Goal: Transaction & Acquisition: Purchase product/service

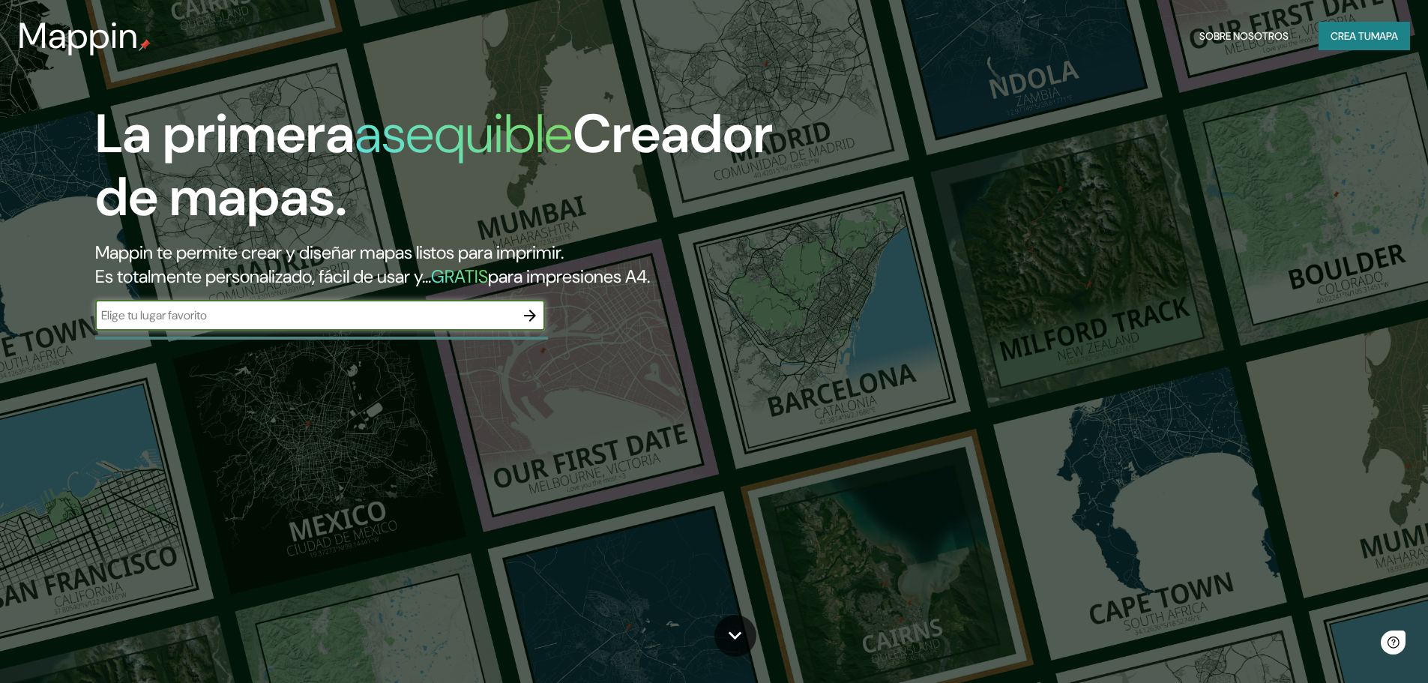
click at [229, 316] on input "text" at bounding box center [305, 315] width 420 height 17
type input "[GEOGRAPHIC_DATA]"
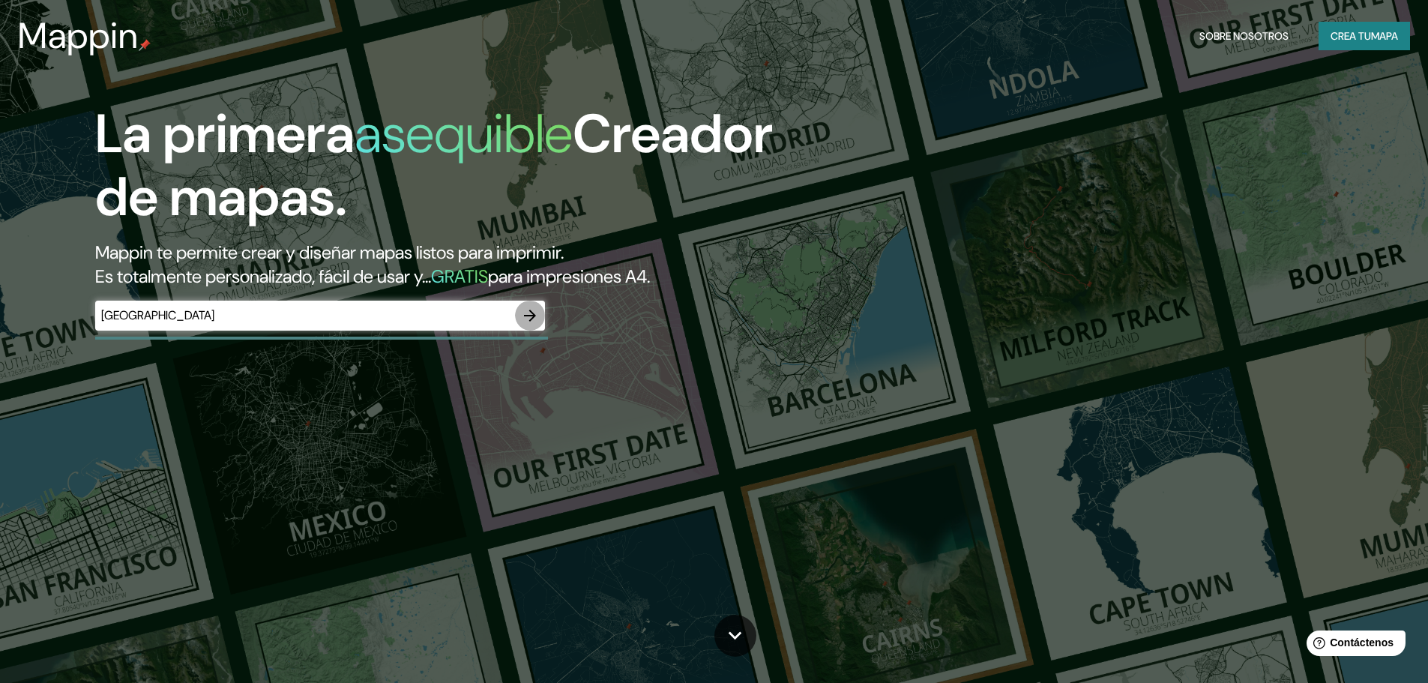
click at [533, 314] on icon "button" at bounding box center [530, 316] width 12 height 12
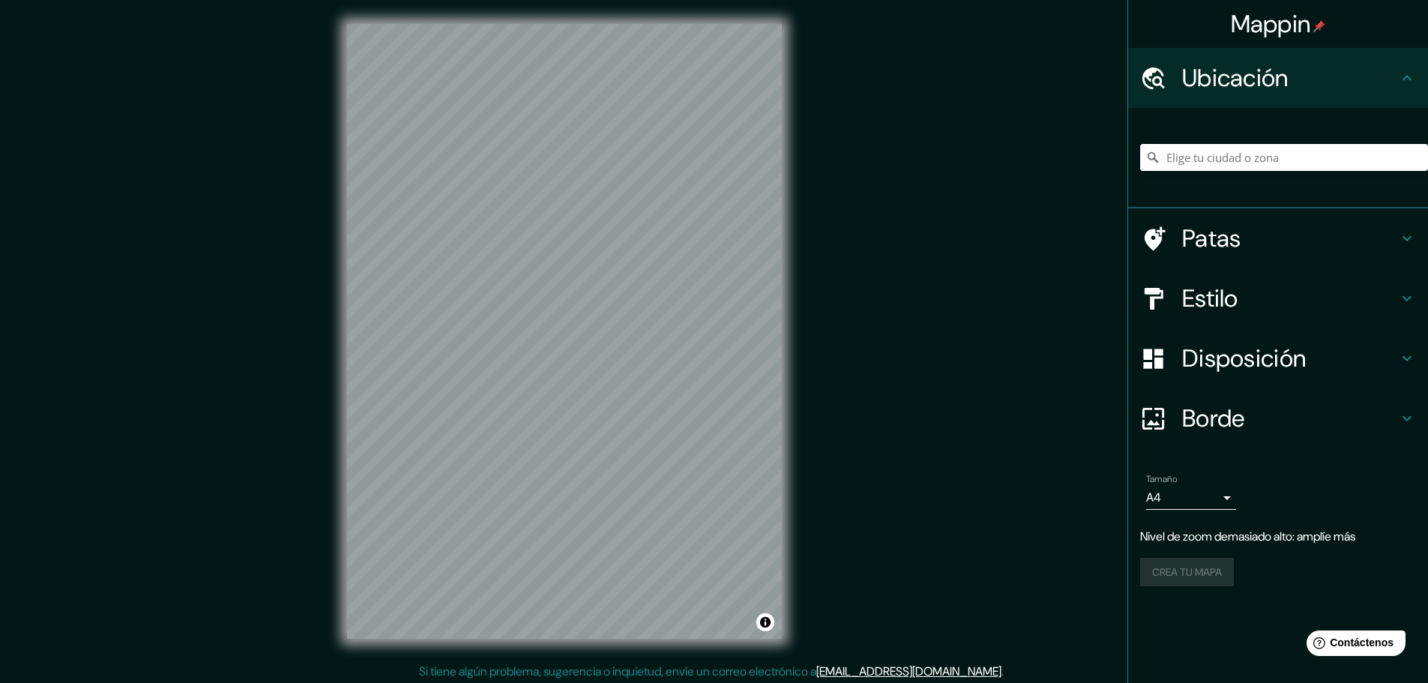
click at [1238, 156] on input "Elige tu ciudad o zona" at bounding box center [1284, 157] width 288 height 27
click at [1231, 161] on input "Elige tu ciudad o zona" at bounding box center [1284, 157] width 288 height 27
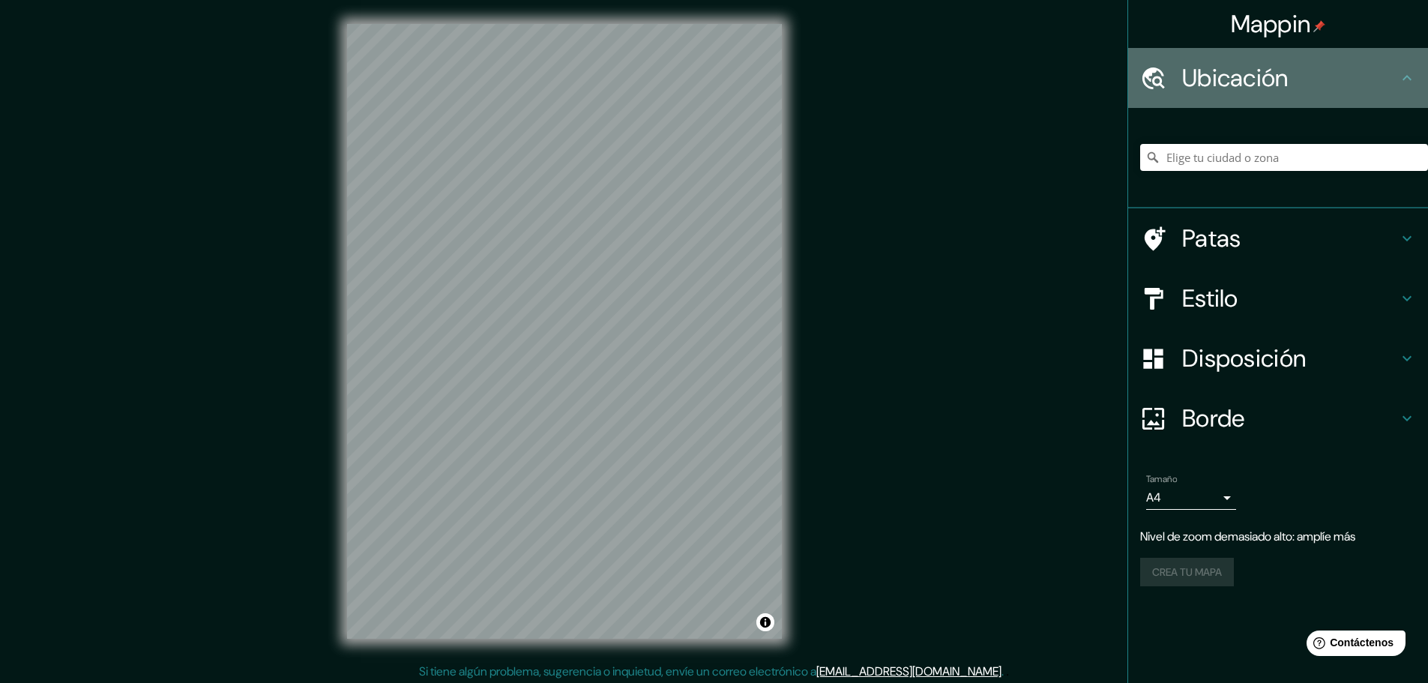
click at [1286, 88] on font "Ubicación" at bounding box center [1235, 77] width 106 height 31
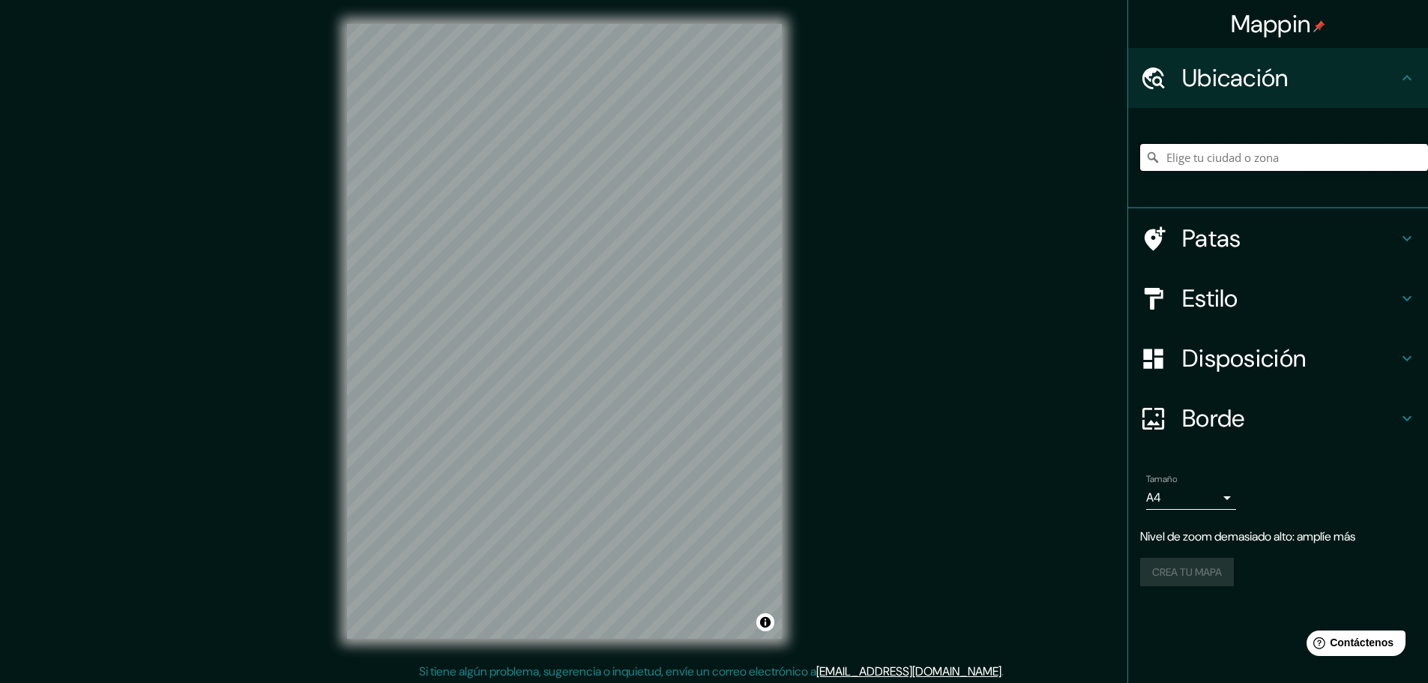
click at [1220, 150] on input "Elige tu ciudad o zona" at bounding box center [1284, 157] width 288 height 27
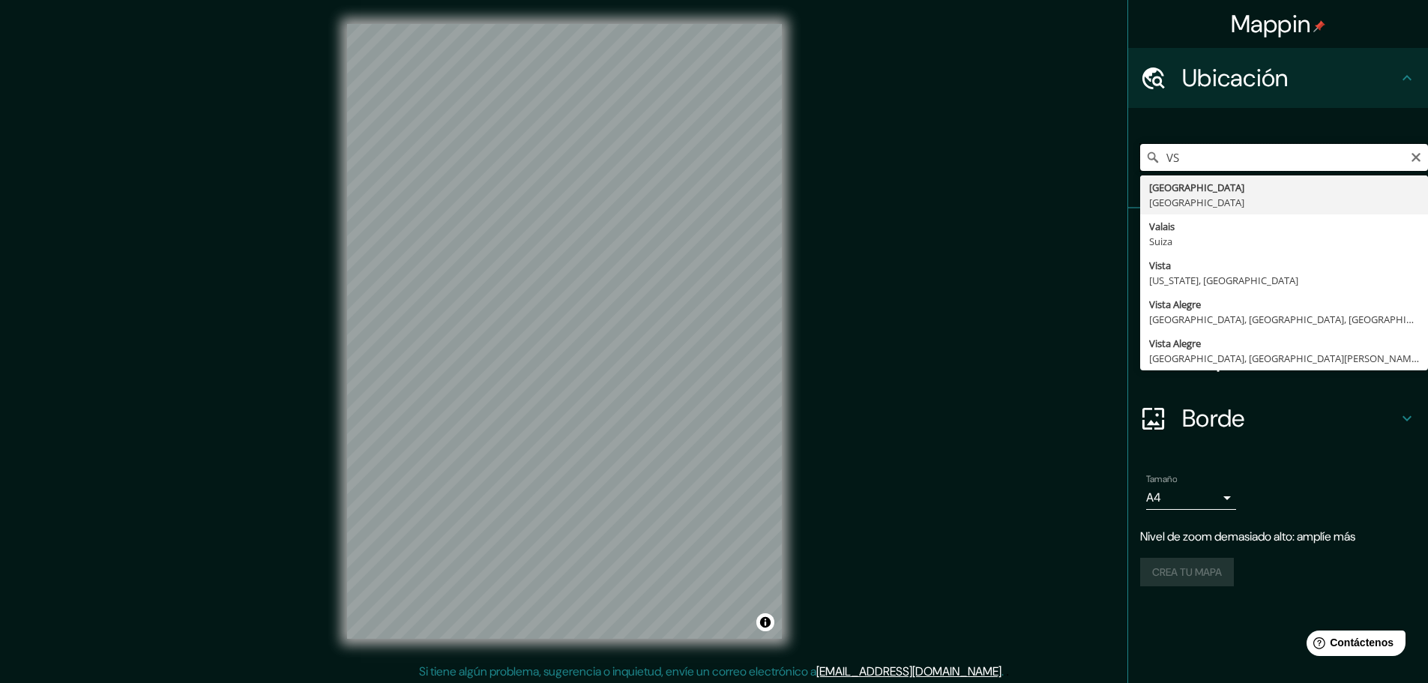
type input "V"
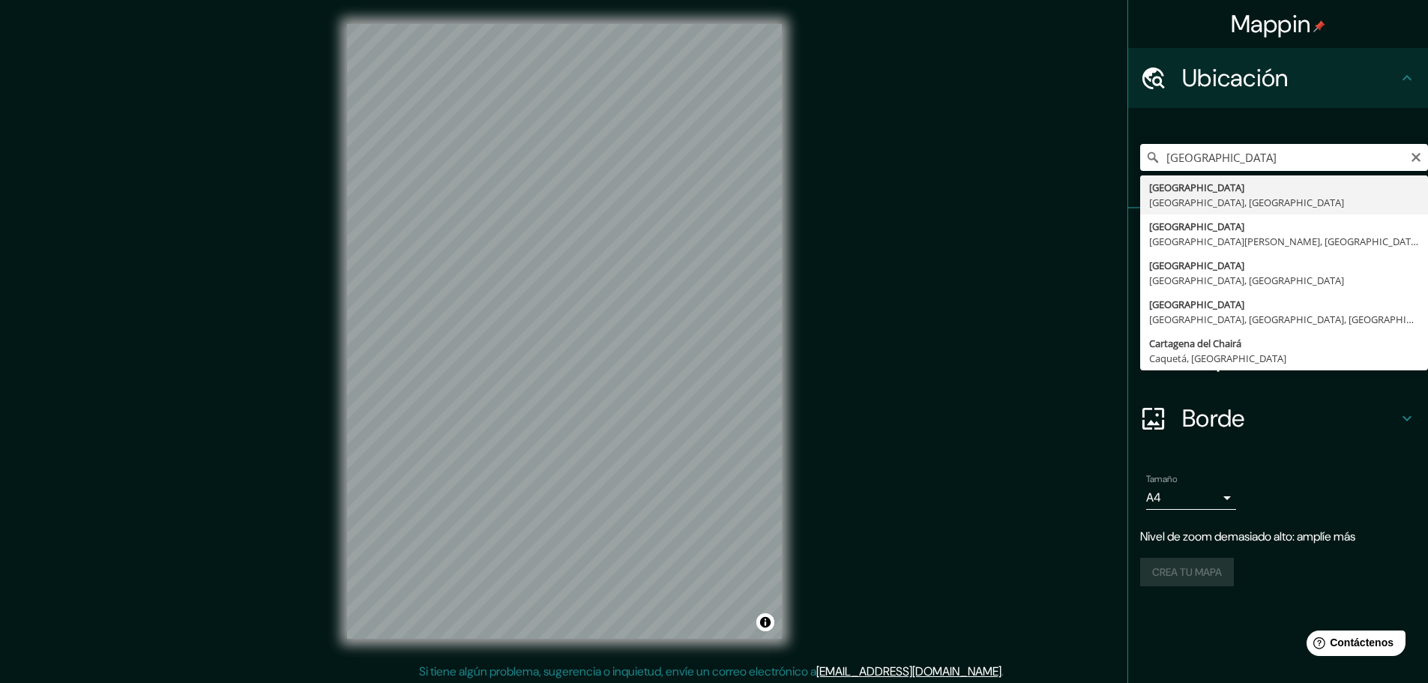
type input "[GEOGRAPHIC_DATA], [GEOGRAPHIC_DATA], [GEOGRAPHIC_DATA]"
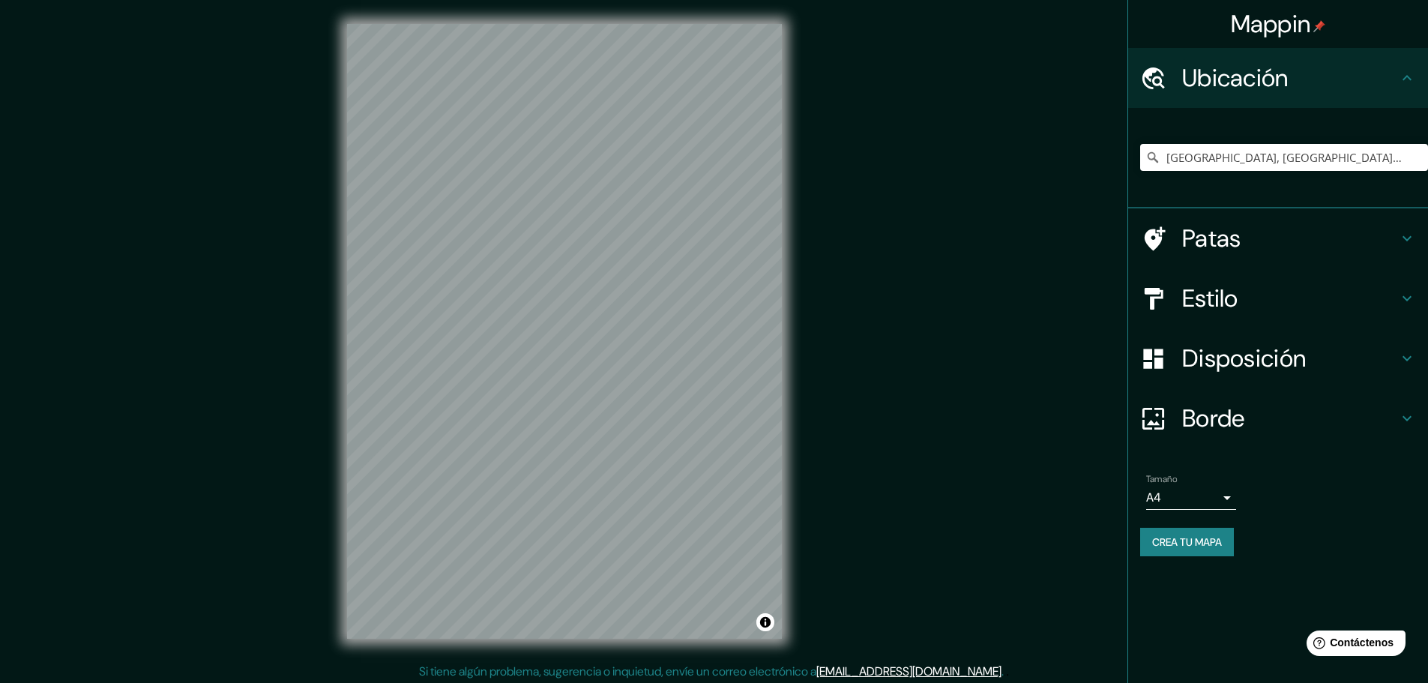
click at [1358, 287] on h4 "Estilo" at bounding box center [1290, 298] width 216 height 30
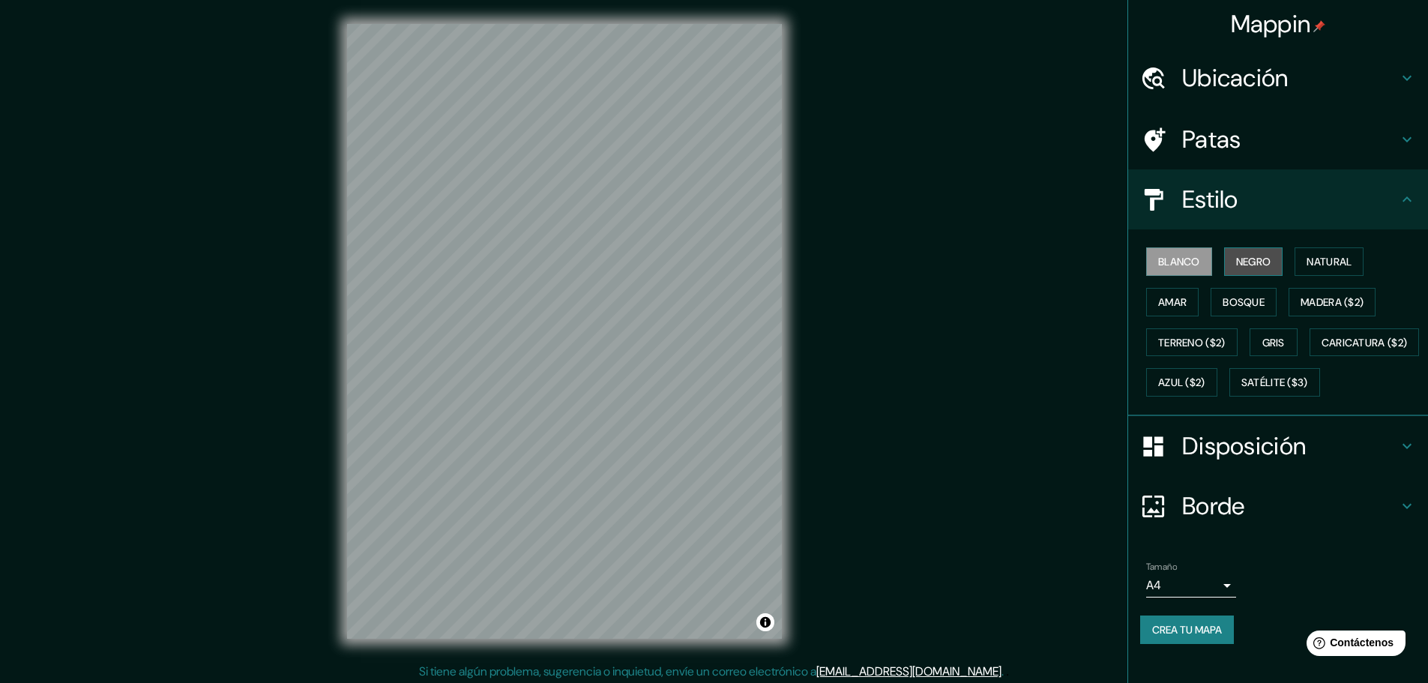
click at [1236, 259] on font "Negro" at bounding box center [1253, 261] width 35 height 13
click at [1181, 260] on font "Blanco" at bounding box center [1179, 261] width 42 height 13
click at [1294, 462] on font "Disposición" at bounding box center [1244, 445] width 124 height 31
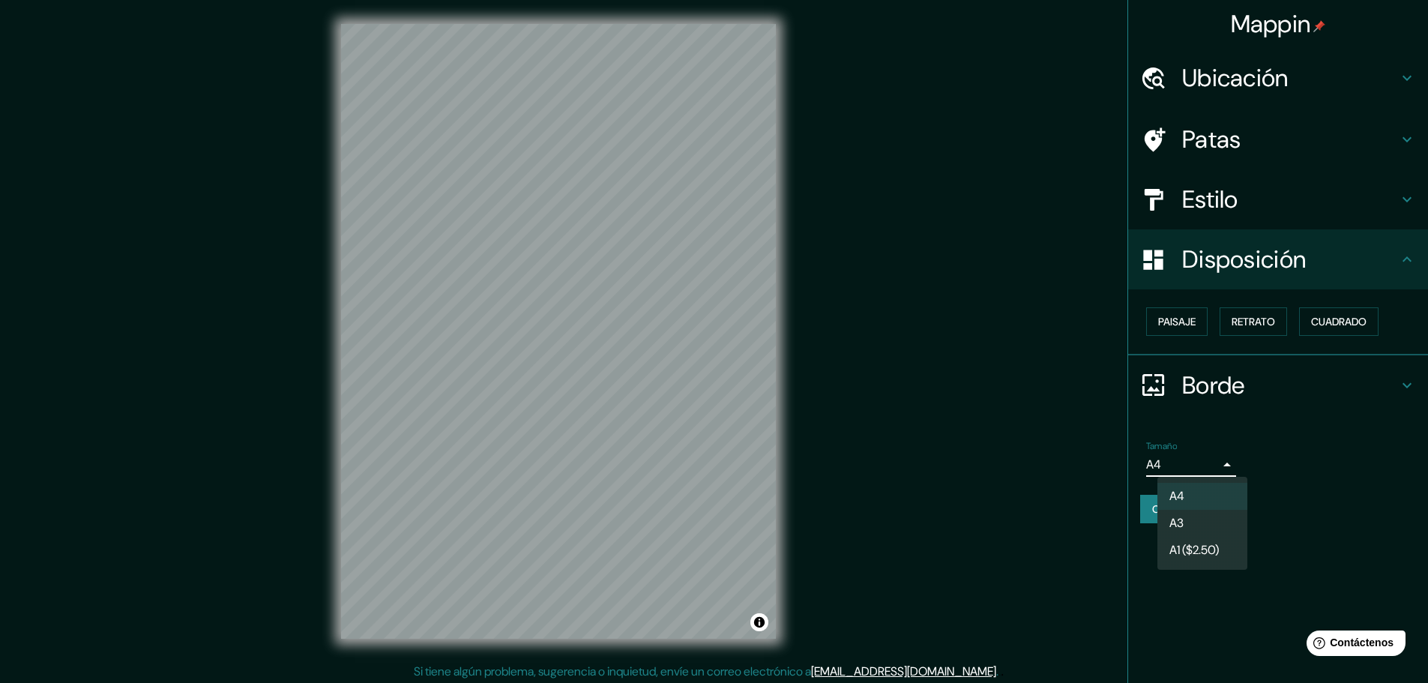
click at [1199, 466] on body "Mappin Ubicación [GEOGRAPHIC_DATA], [GEOGRAPHIC_DATA], [GEOGRAPHIC_DATA] Patas …" at bounding box center [714, 341] width 1428 height 683
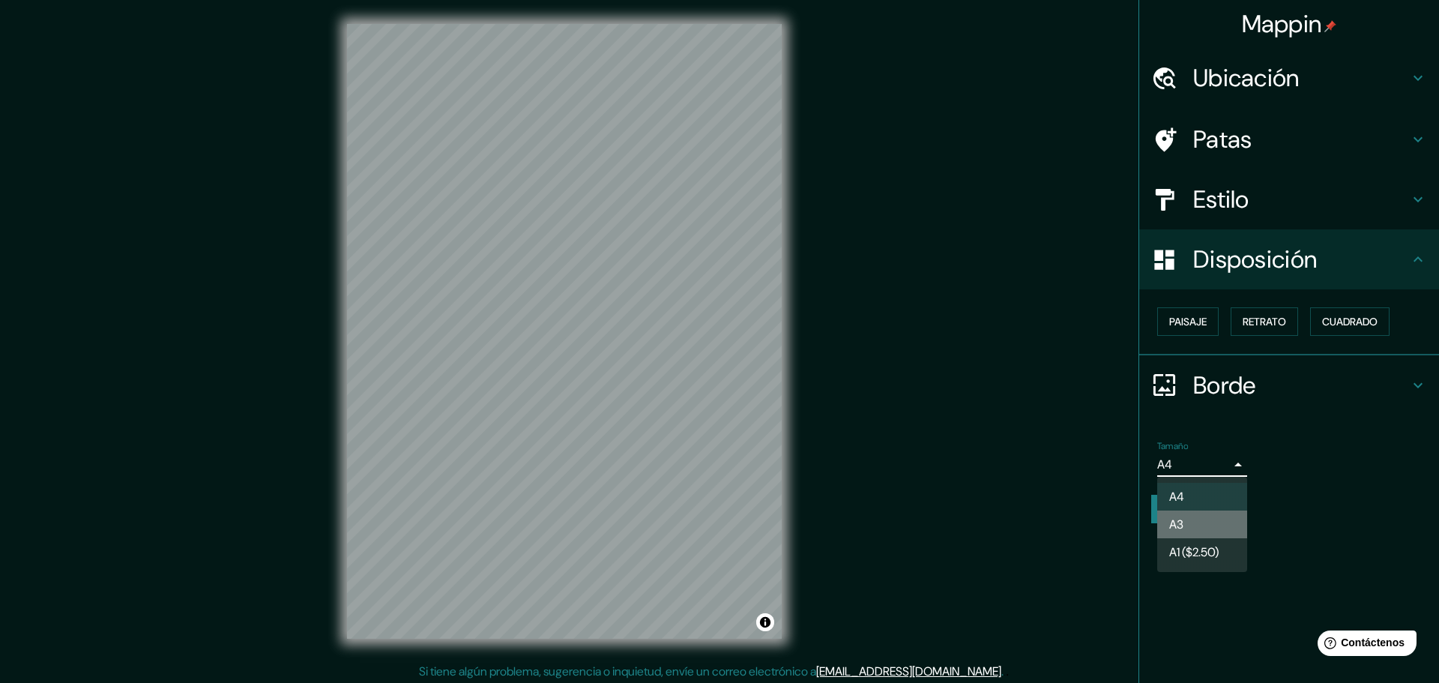
click at [1206, 519] on li "A3" at bounding box center [1202, 524] width 90 height 28
type input "a4"
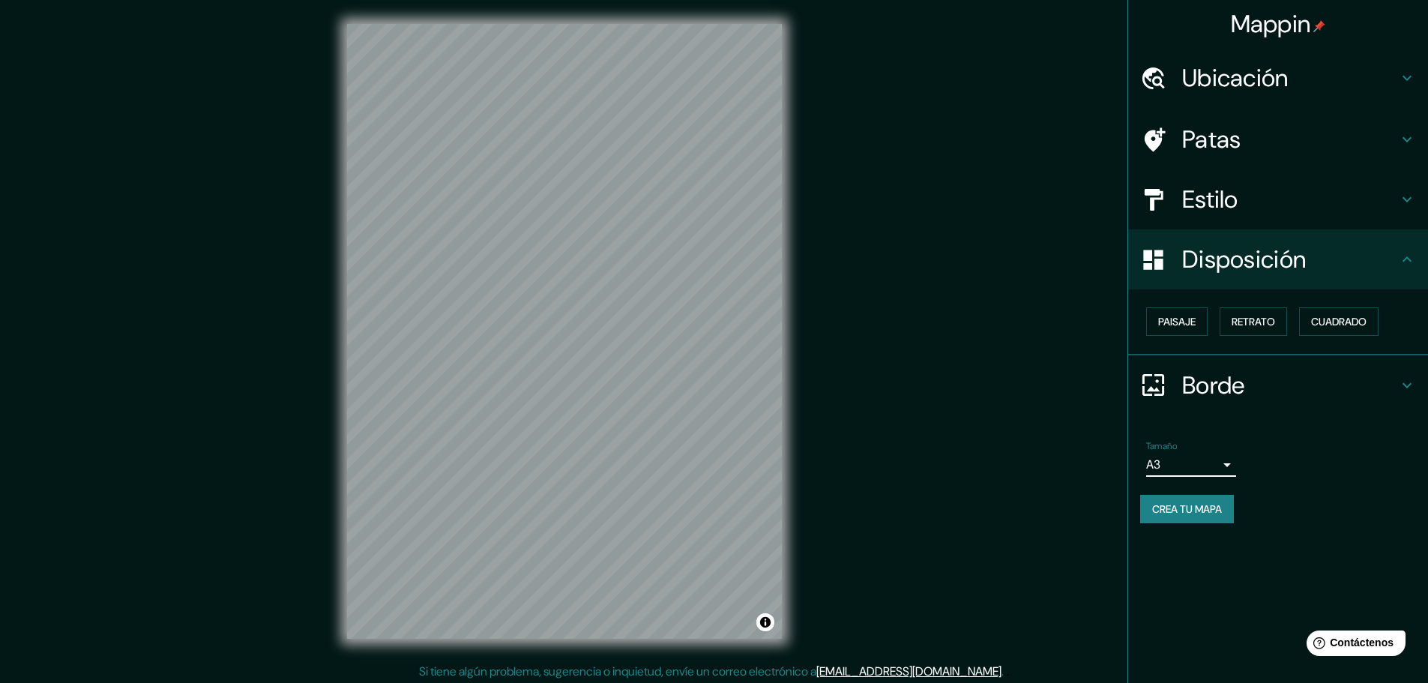
click at [1202, 208] on font "Estilo" at bounding box center [1210, 199] width 56 height 31
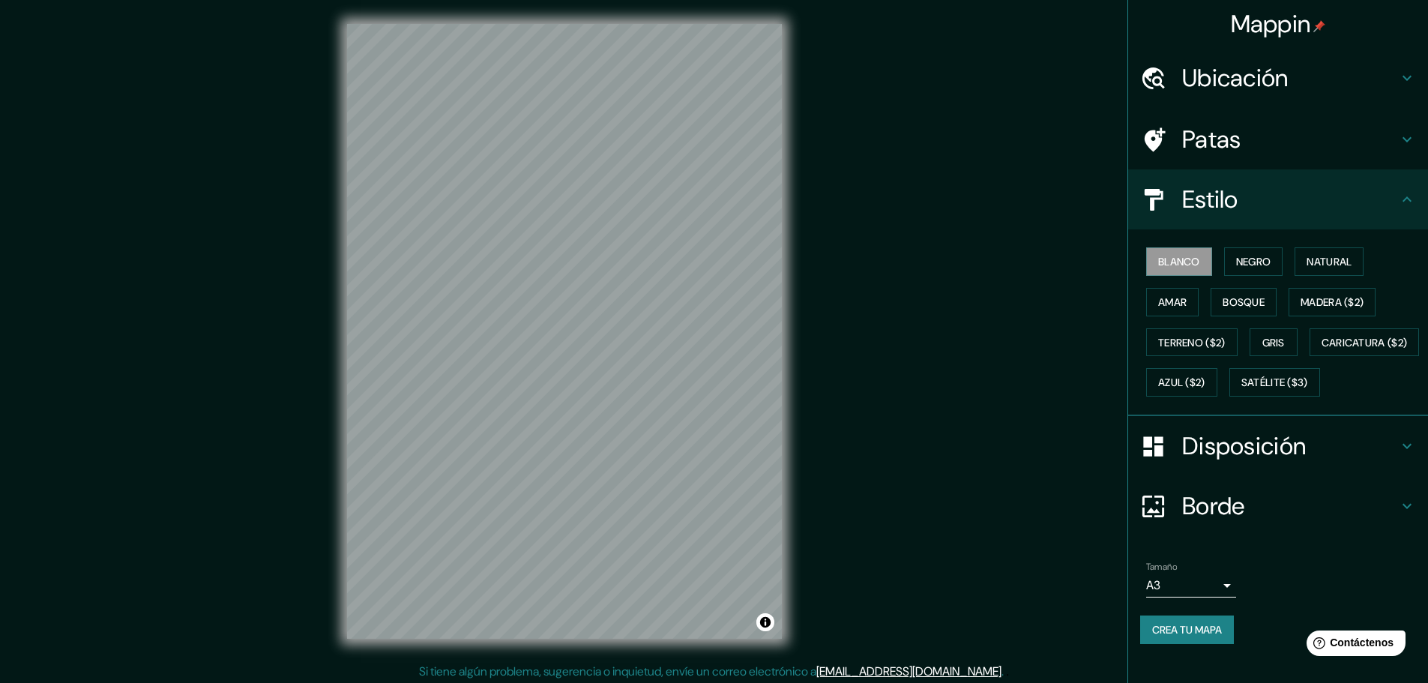
click at [1202, 203] on font "Estilo" at bounding box center [1210, 199] width 56 height 31
click at [1206, 143] on font "Patas" at bounding box center [1211, 139] width 59 height 31
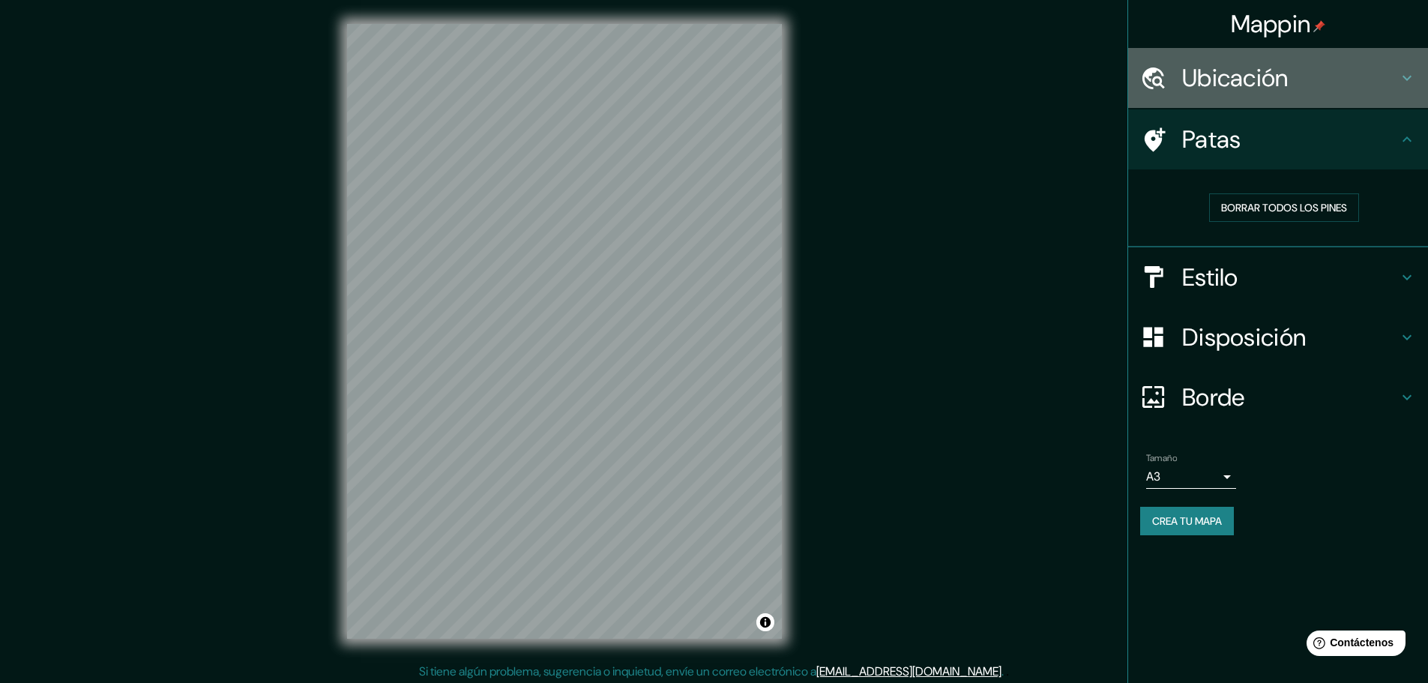
click at [1238, 79] on font "Ubicación" at bounding box center [1235, 77] width 106 height 31
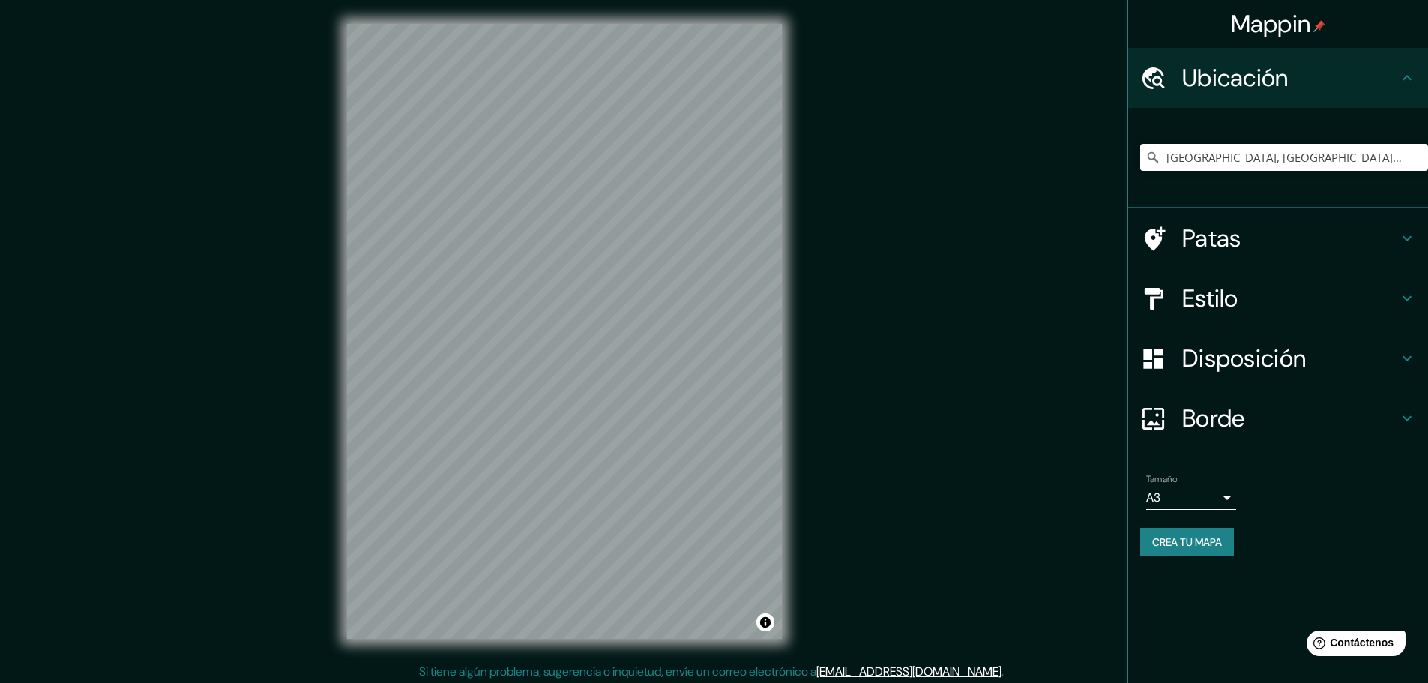
click at [1220, 423] on font "Borde" at bounding box center [1213, 418] width 63 height 31
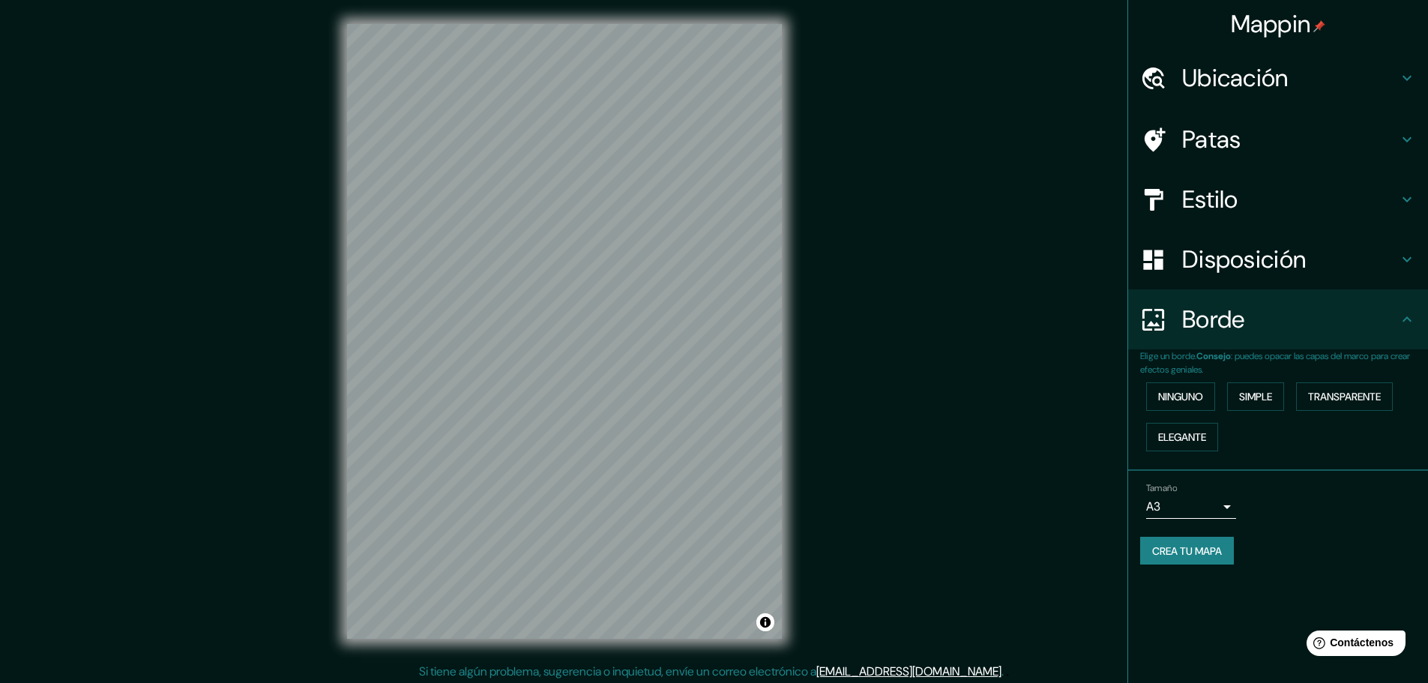
click at [1271, 80] on font "Ubicación" at bounding box center [1235, 77] width 106 height 31
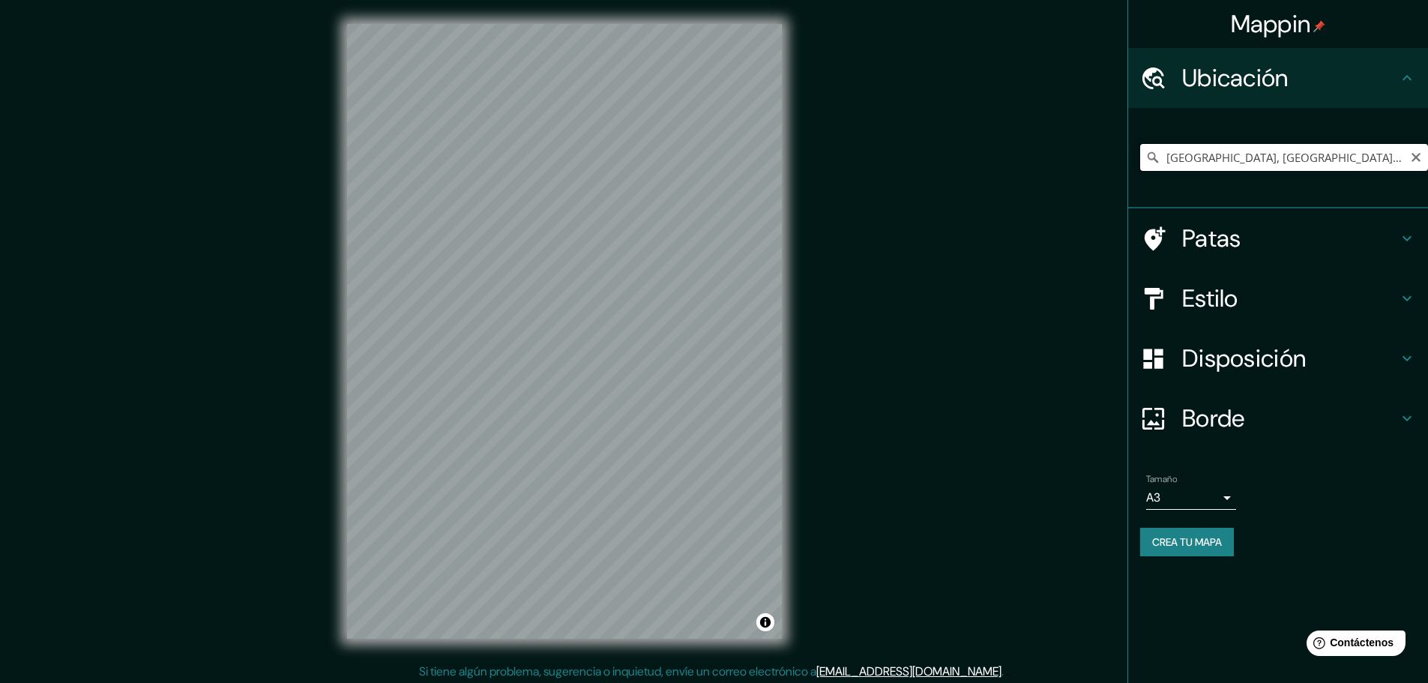
click at [1225, 155] on input "[GEOGRAPHIC_DATA], [GEOGRAPHIC_DATA], [GEOGRAPHIC_DATA]" at bounding box center [1284, 157] width 288 height 27
click at [1324, 151] on input "[GEOGRAPHIC_DATA], [GEOGRAPHIC_DATA], [GEOGRAPHIC_DATA]" at bounding box center [1284, 157] width 288 height 27
drag, startPoint x: 1337, startPoint y: 151, endPoint x: 1316, endPoint y: 160, distance: 23.8
click at [1316, 160] on input "[GEOGRAPHIC_DATA], [GEOGRAPHIC_DATA], [GEOGRAPHIC_DATA]" at bounding box center [1284, 157] width 288 height 27
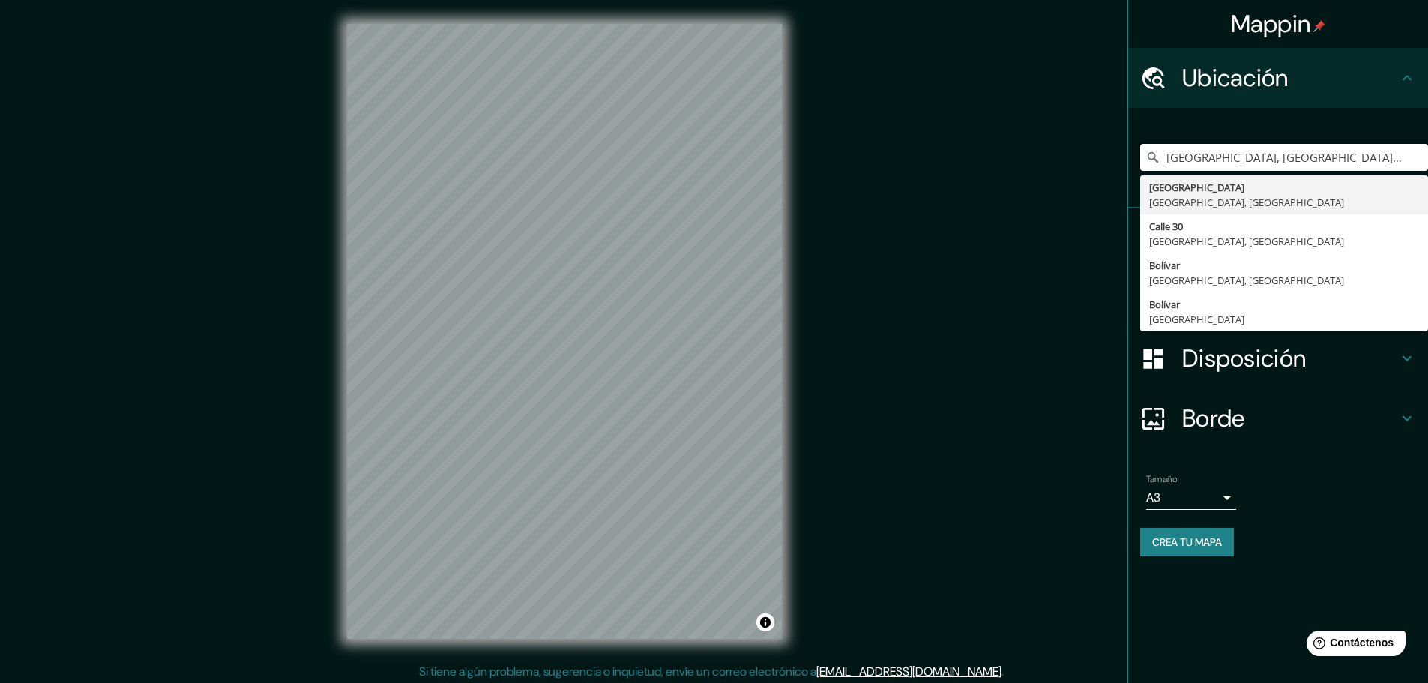
type input "[GEOGRAPHIC_DATA], [GEOGRAPHIC_DATA], [GEOGRAPHIC_DATA] PIE DE"
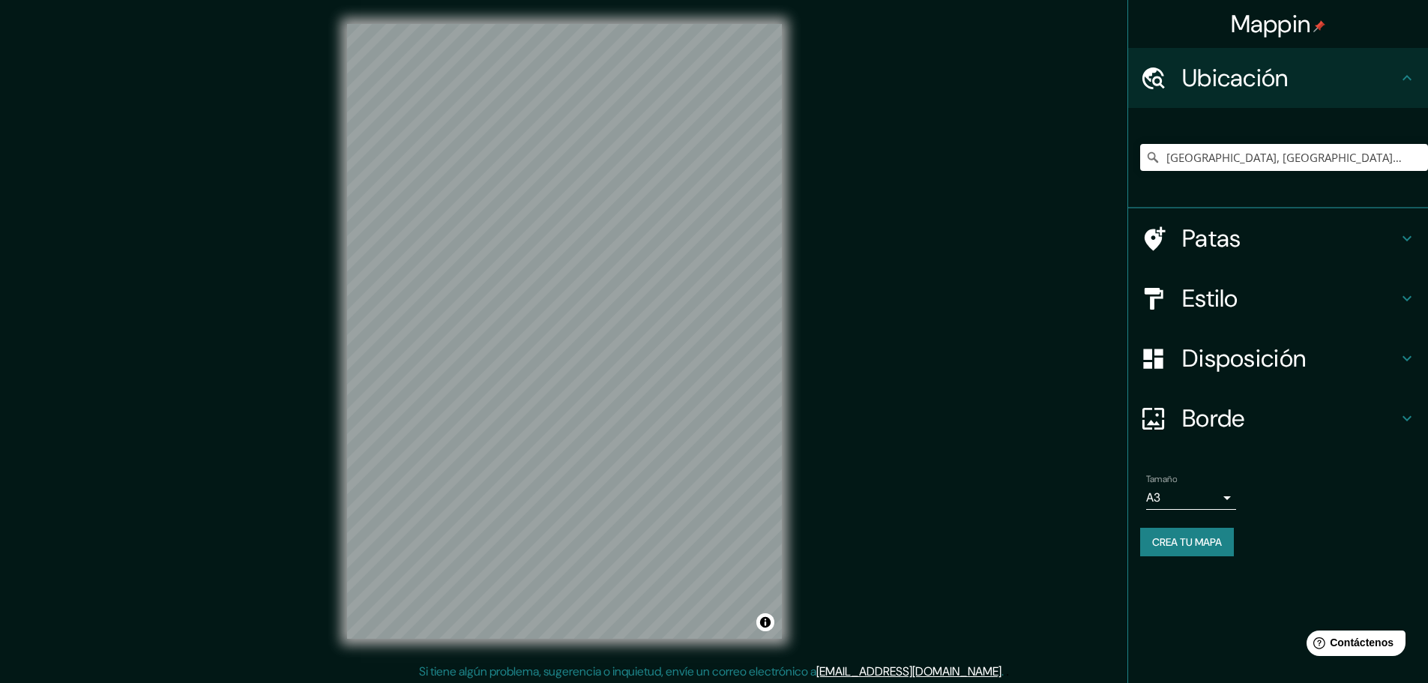
click at [1214, 419] on font "Borde" at bounding box center [1213, 418] width 63 height 31
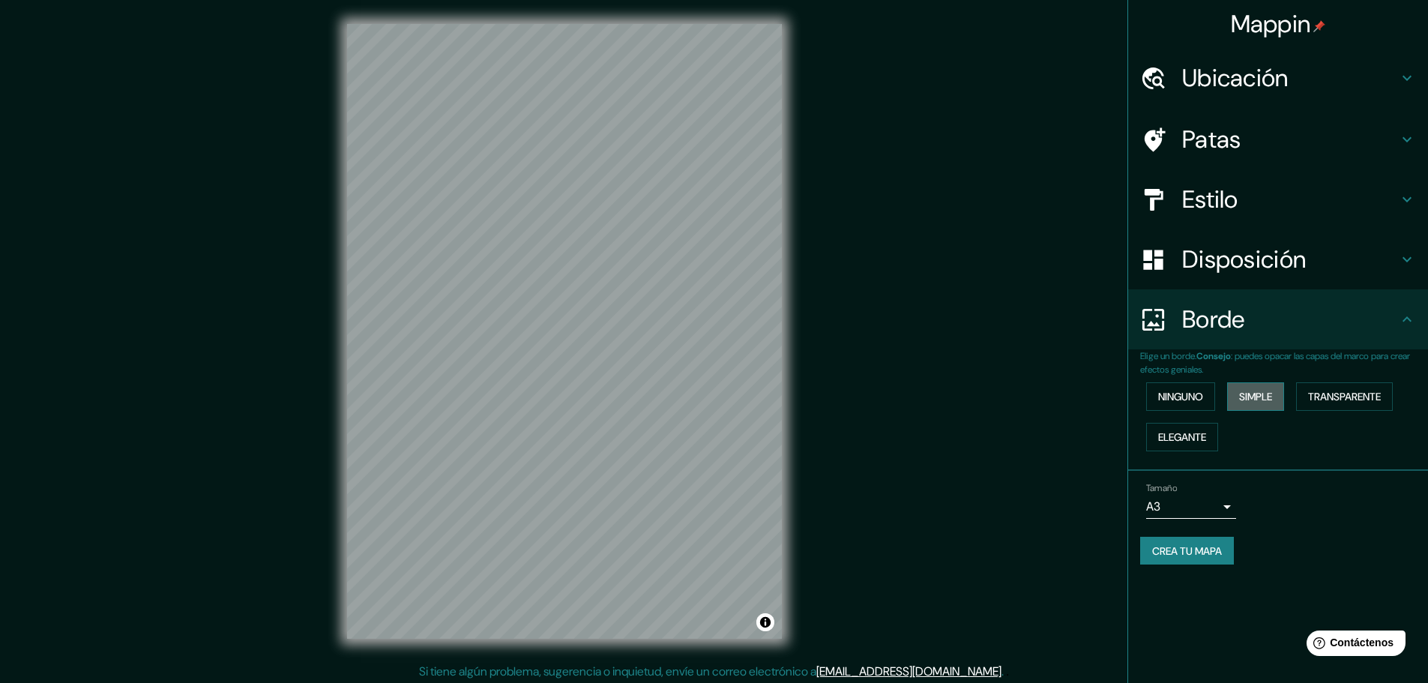
click at [1258, 394] on font "Simple" at bounding box center [1255, 396] width 33 height 13
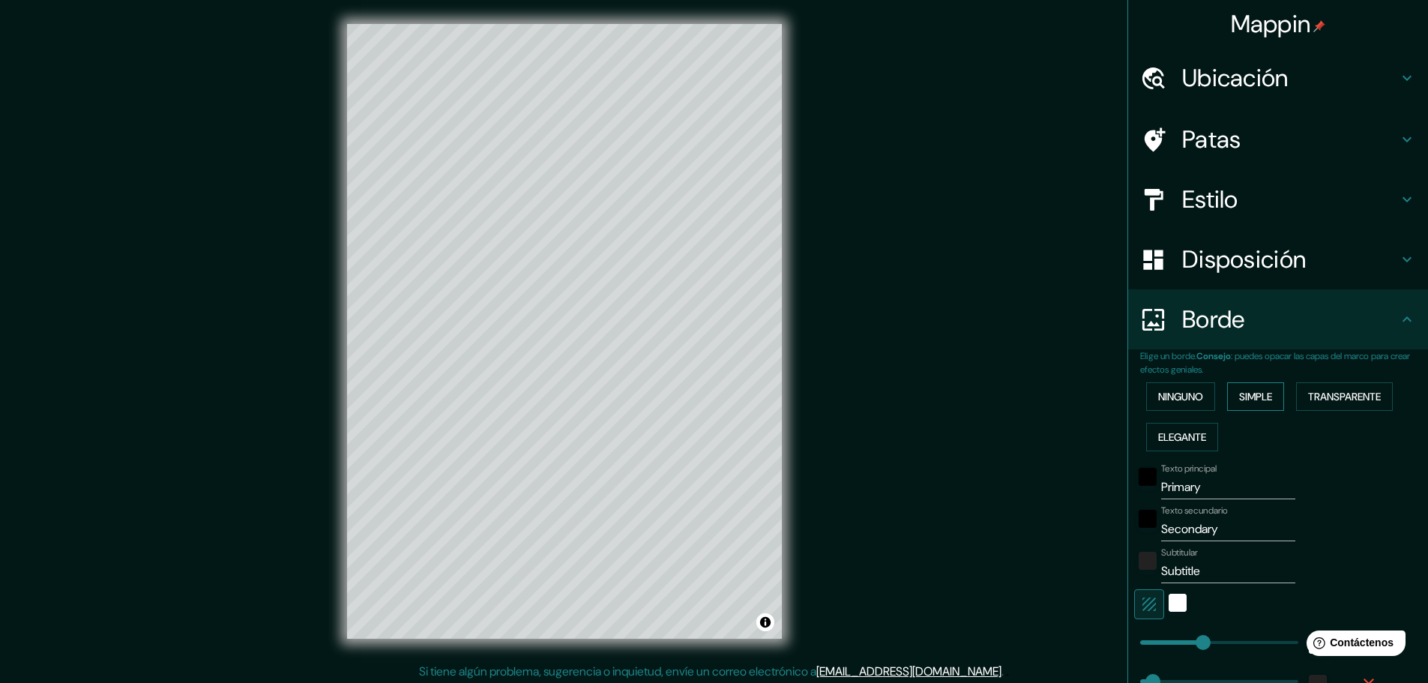
click at [1258, 394] on font "Simple" at bounding box center [1255, 396] width 33 height 13
type input "46"
click at [1164, 396] on font "Ninguno" at bounding box center [1180, 396] width 45 height 13
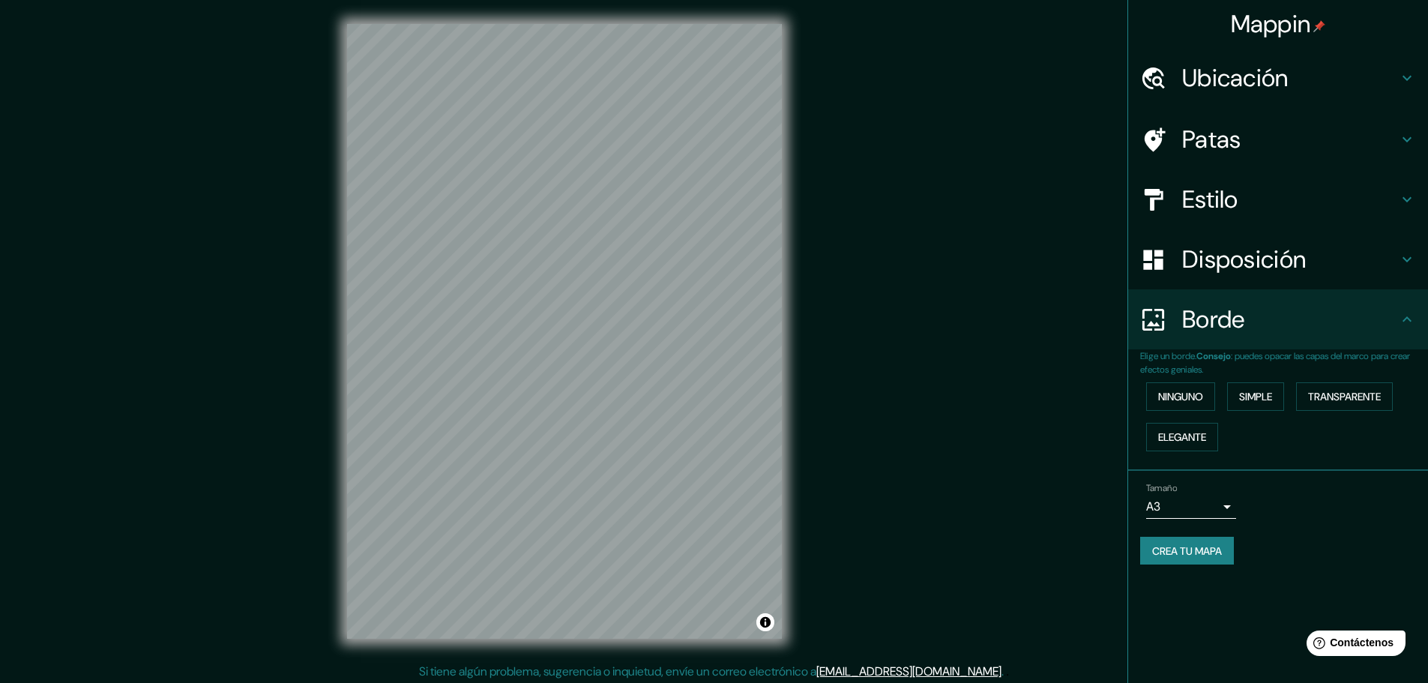
click at [1258, 205] on h4 "Estilo" at bounding box center [1290, 199] width 216 height 30
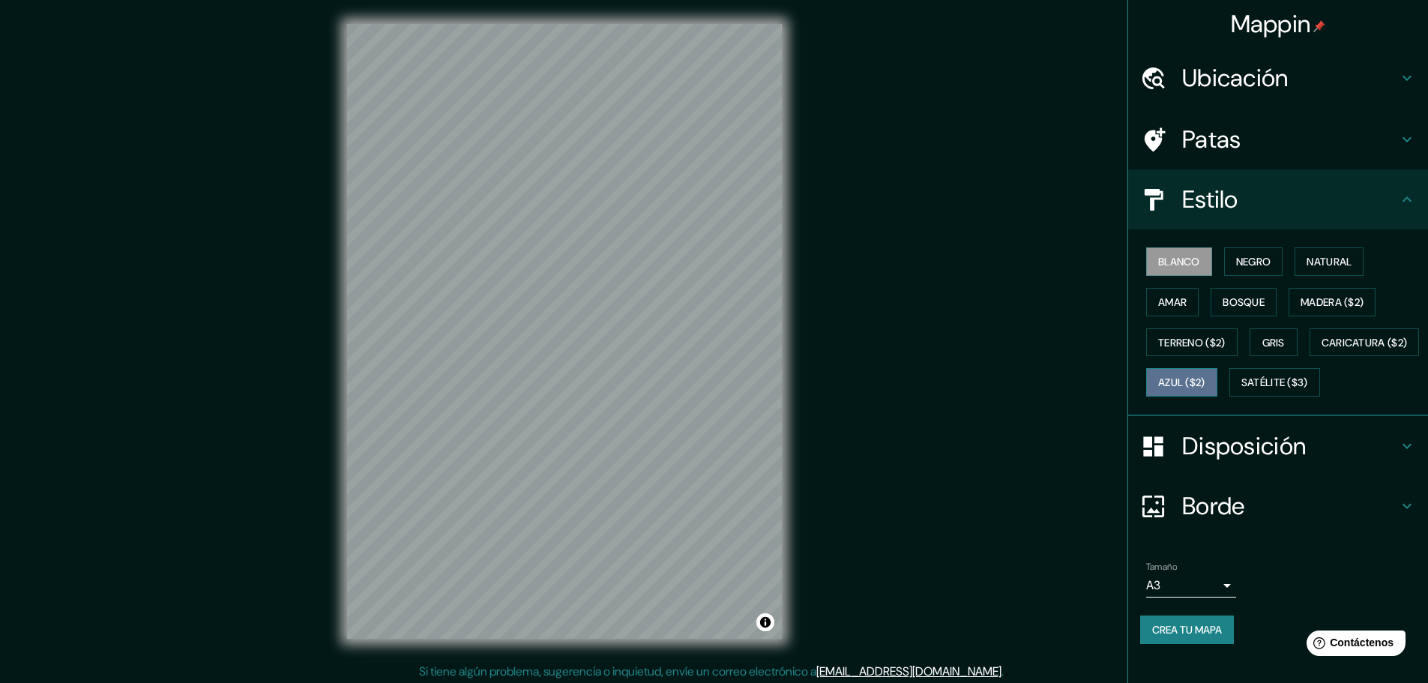
click at [1205, 378] on font "Azul ($2)" at bounding box center [1181, 382] width 47 height 13
click at [1241, 390] on font "Satélite ($3)" at bounding box center [1274, 382] width 67 height 13
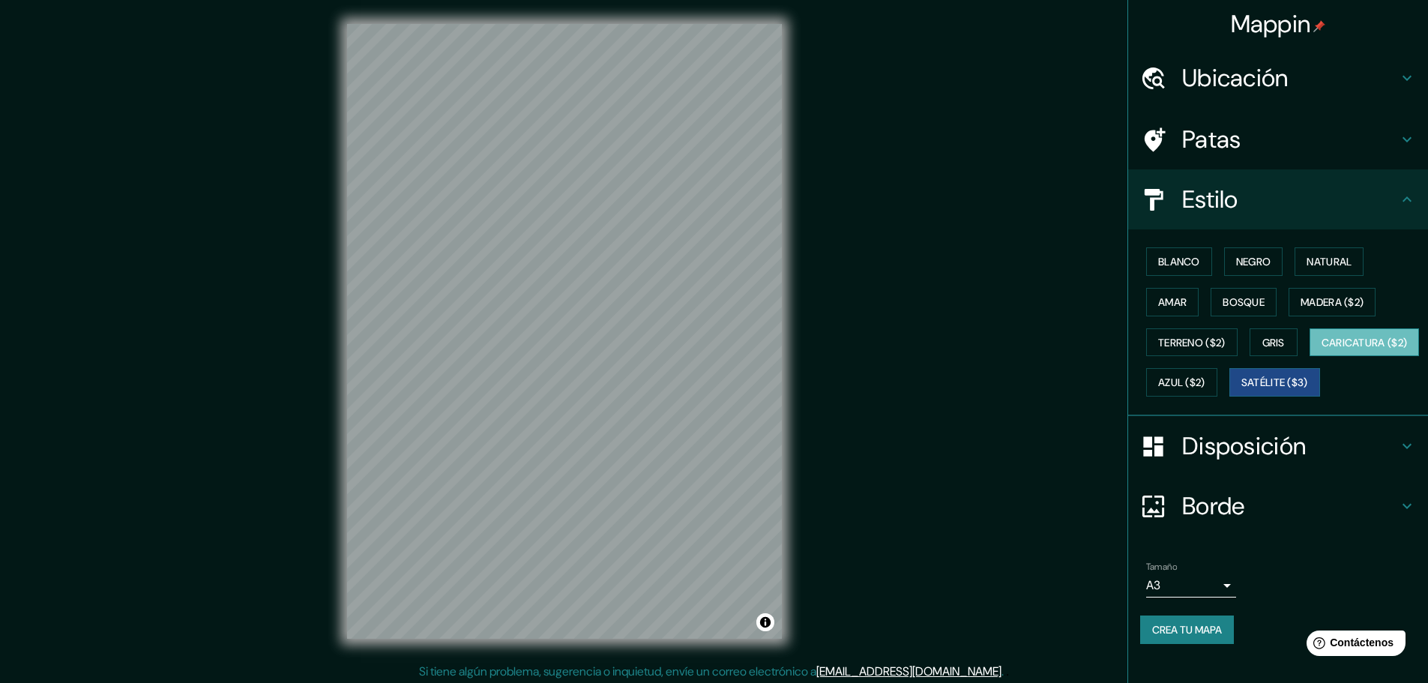
click at [1322, 349] on font "Caricatura ($2)" at bounding box center [1365, 342] width 86 height 13
click at [1178, 339] on font "Terreno ($2)" at bounding box center [1191, 342] width 67 height 13
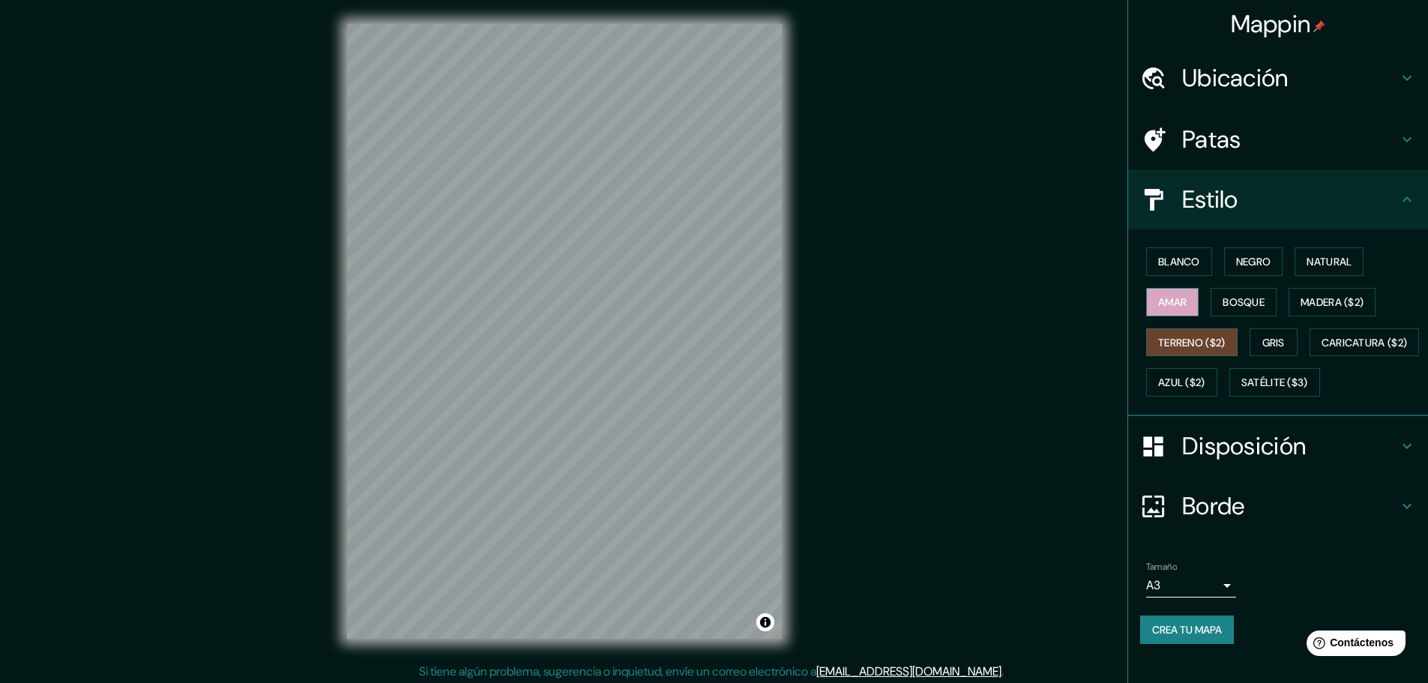
click at [1167, 298] on font "Amar" at bounding box center [1172, 301] width 28 height 13
click at [1172, 261] on font "Blanco" at bounding box center [1179, 261] width 42 height 13
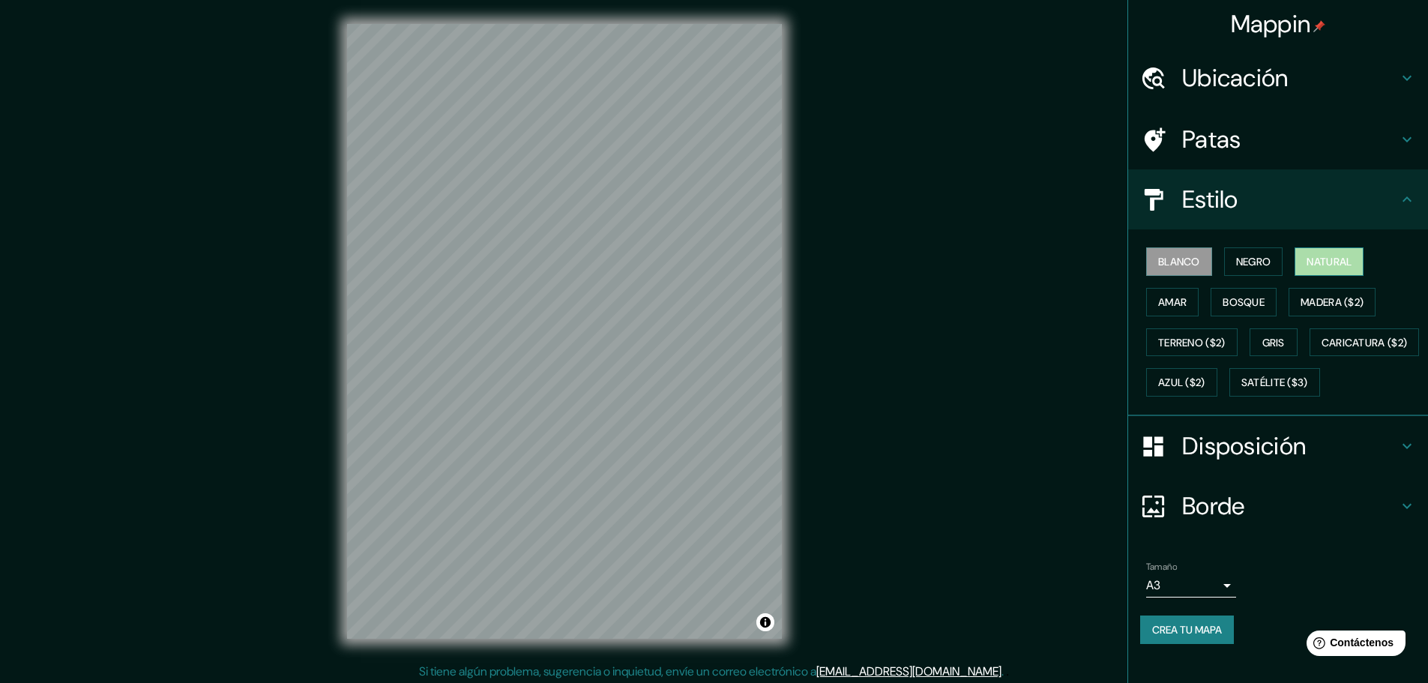
click at [1333, 262] on font "Natural" at bounding box center [1329, 261] width 45 height 13
click at [1236, 264] on font "Negro" at bounding box center [1253, 261] width 35 height 13
click at [1334, 250] on button "Natural" at bounding box center [1329, 261] width 69 height 28
click at [1160, 300] on font "Amar" at bounding box center [1172, 301] width 28 height 13
click at [1231, 307] on font "Bosque" at bounding box center [1244, 301] width 42 height 13
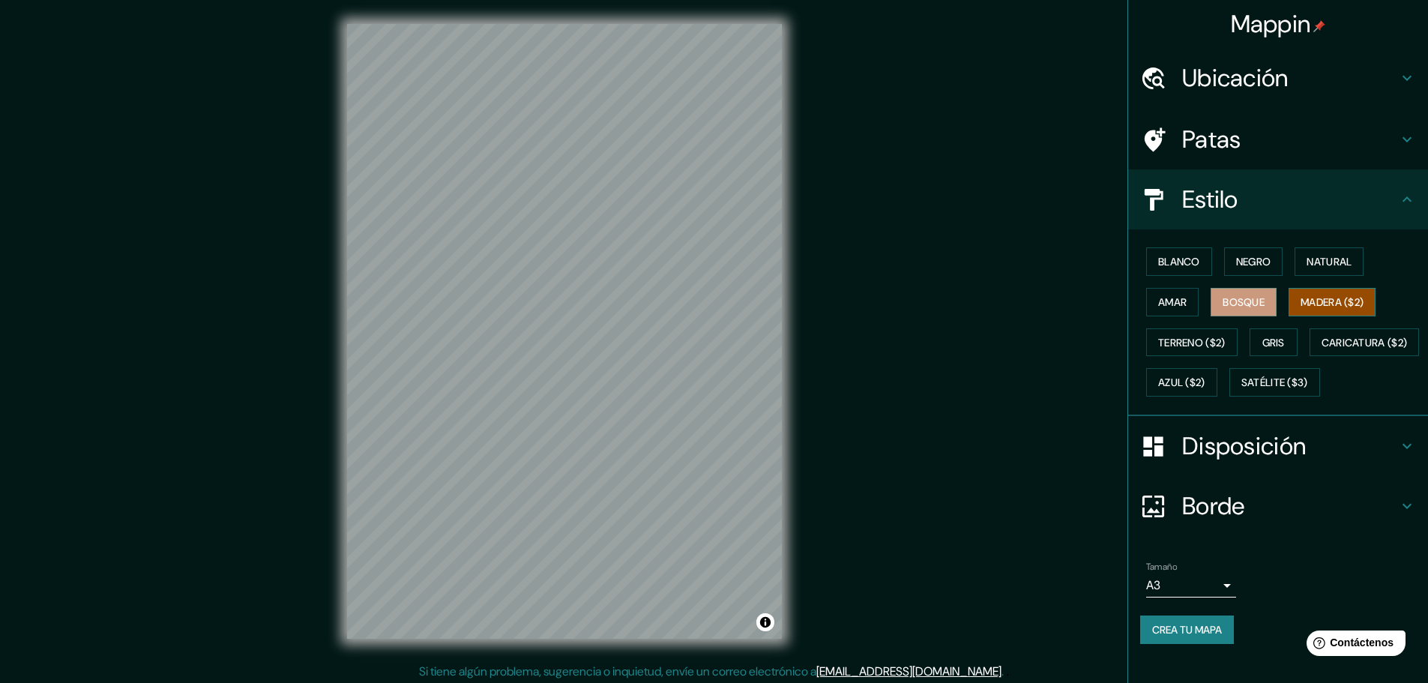
click at [1316, 301] on font "Madera ($2)" at bounding box center [1332, 301] width 63 height 13
click at [1263, 340] on font "Gris" at bounding box center [1273, 342] width 22 height 13
click at [1205, 374] on font "Azul ($2)" at bounding box center [1181, 382] width 47 height 19
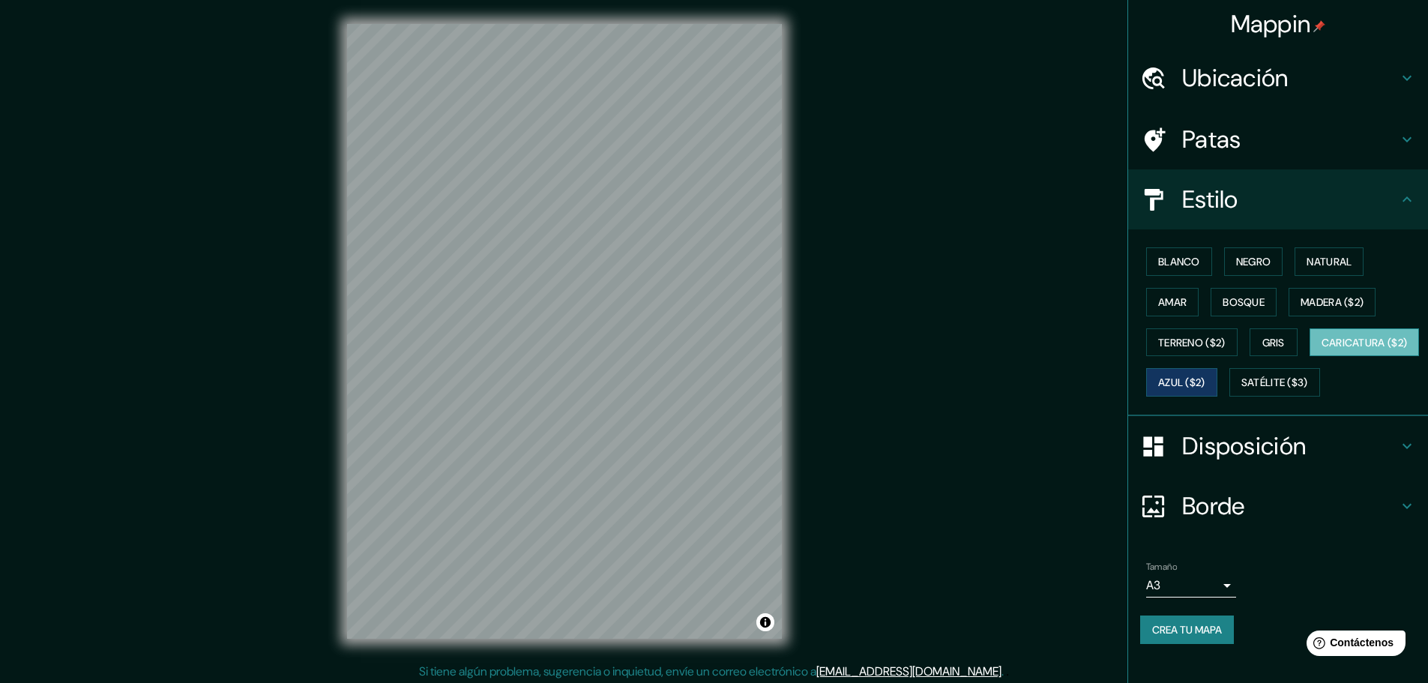
click at [1322, 349] on font "Caricatura ($2)" at bounding box center [1365, 342] width 86 height 13
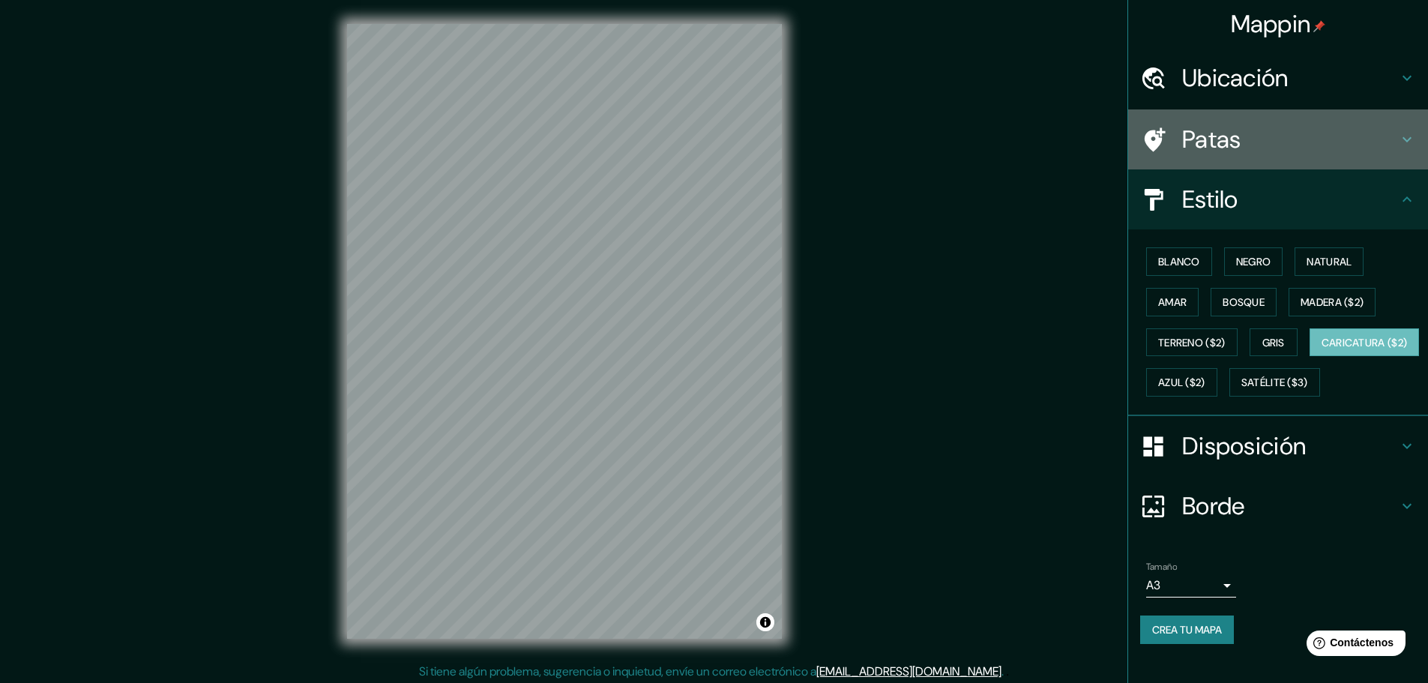
click at [1148, 130] on icon at bounding box center [1153, 140] width 26 height 26
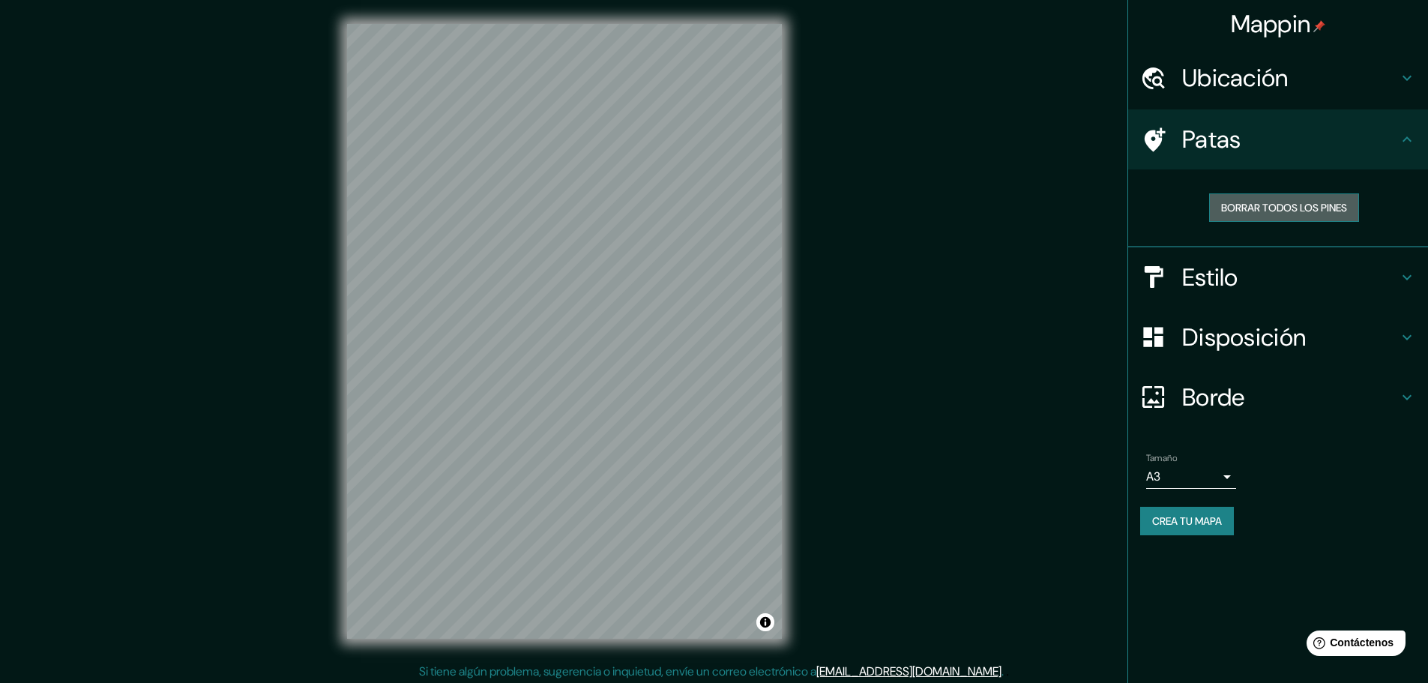
click at [1289, 216] on font "Borrar todos los pines" at bounding box center [1284, 207] width 126 height 19
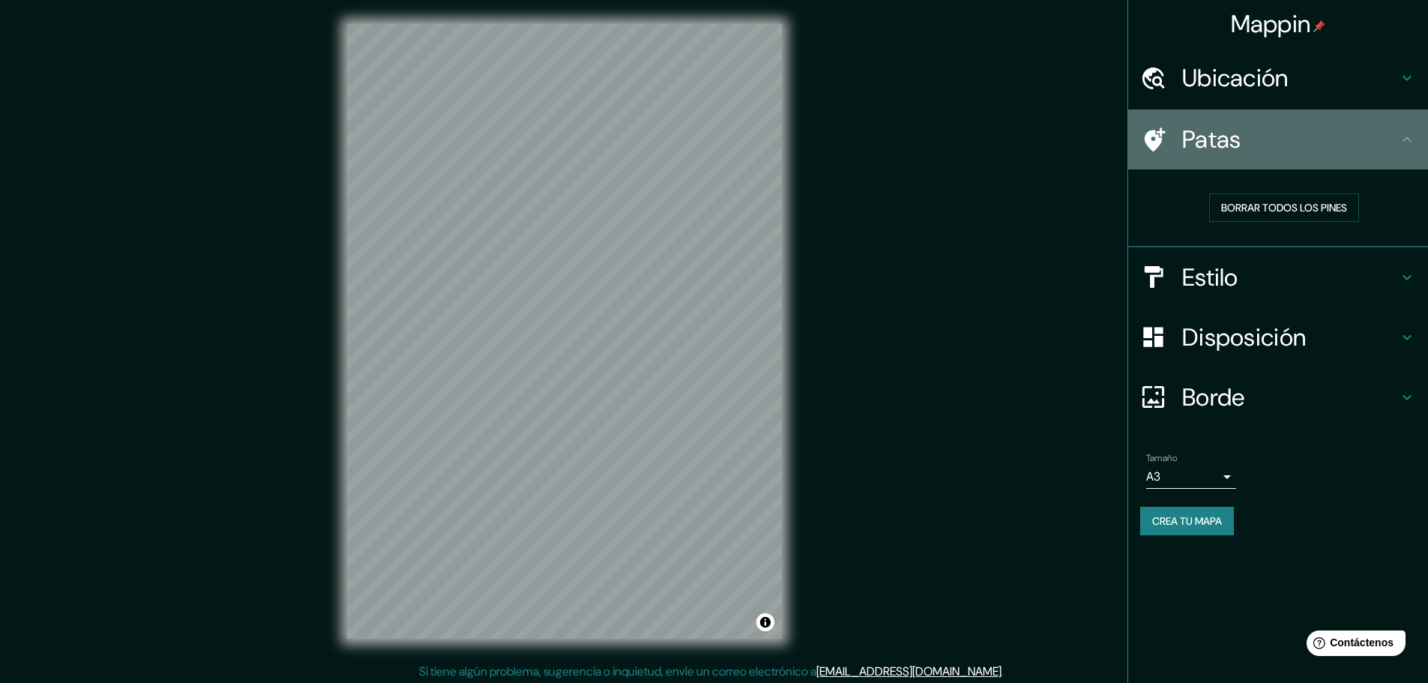
click at [1151, 136] on icon at bounding box center [1155, 139] width 21 height 24
